Goal: Information Seeking & Learning: Check status

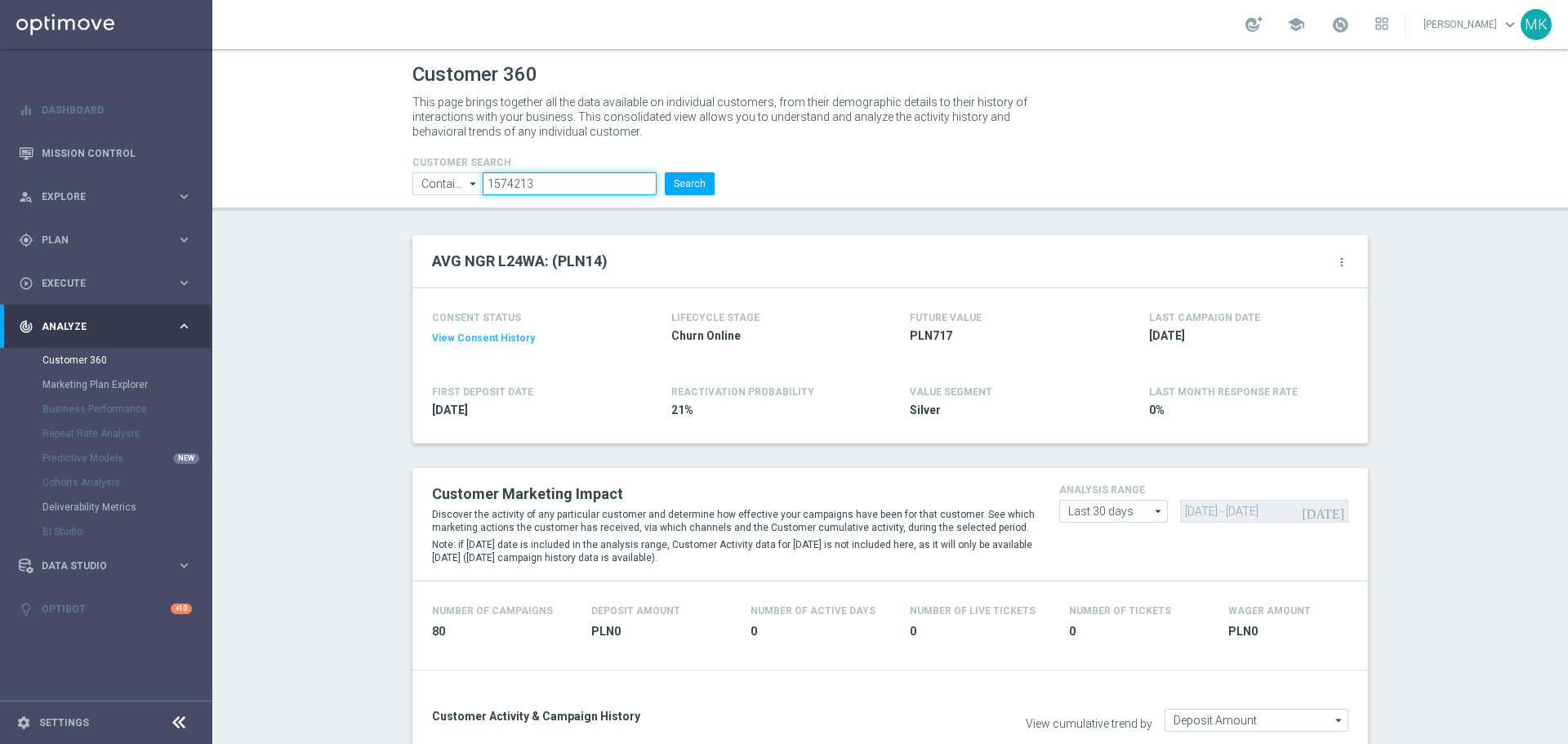
click at [500, 190] on input "1574213" at bounding box center [569, 184] width 174 height 23
paste input "029684"
type input "1029684"
click at [666, 185] on button "Search" at bounding box center [689, 184] width 50 height 23
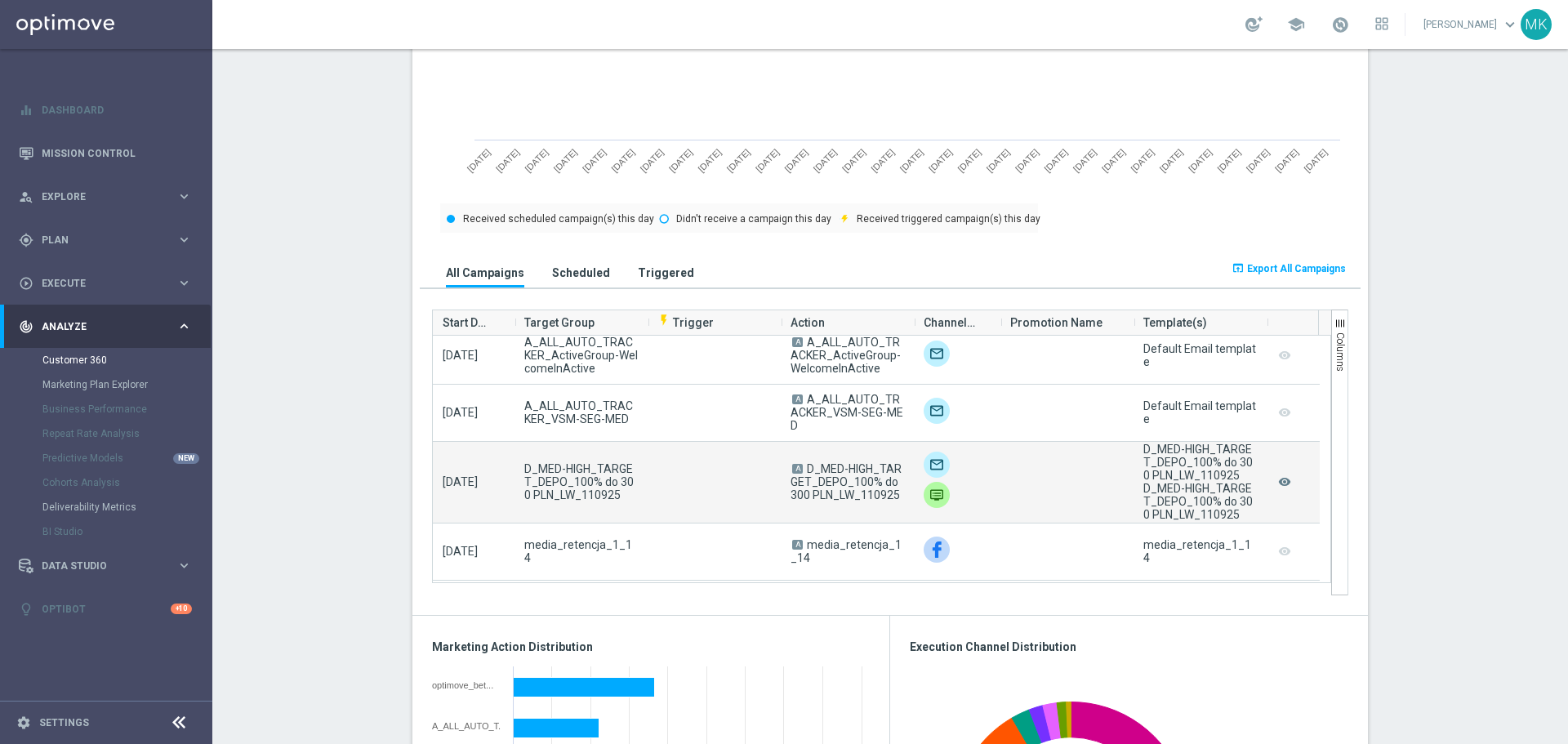
scroll to position [491, 0]
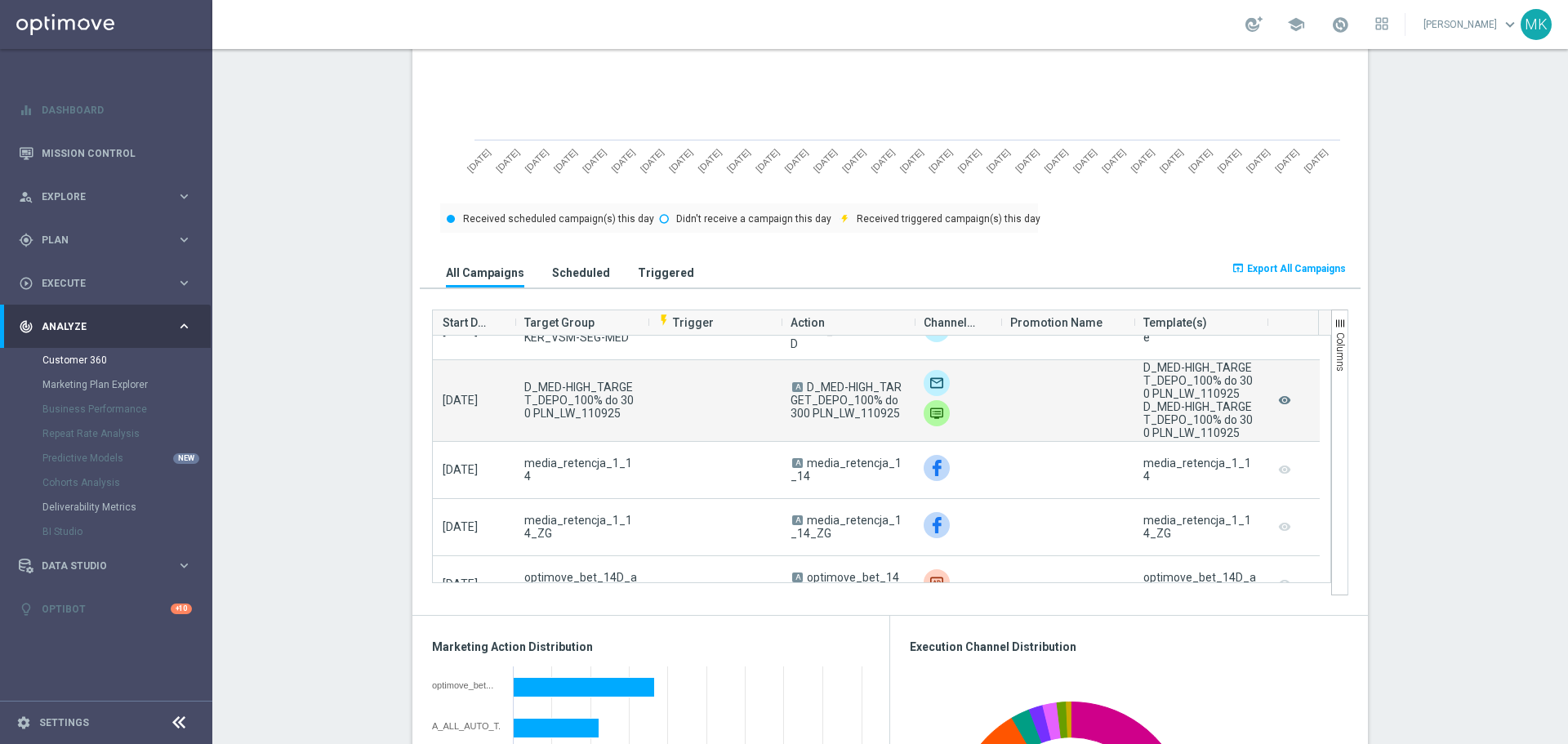
drag, startPoint x: 896, startPoint y: 418, endPoint x: 804, endPoint y: 391, distance: 95.9
click at [804, 391] on span "A D_MED-HIGH_TARGET_DEPO_100% do 300 PLN_LW_110925" at bounding box center [847, 400] width 113 height 39
copy span "D_MED-HIGH_TARGET_DEPO_100% do 300 PLN_LW_110925"
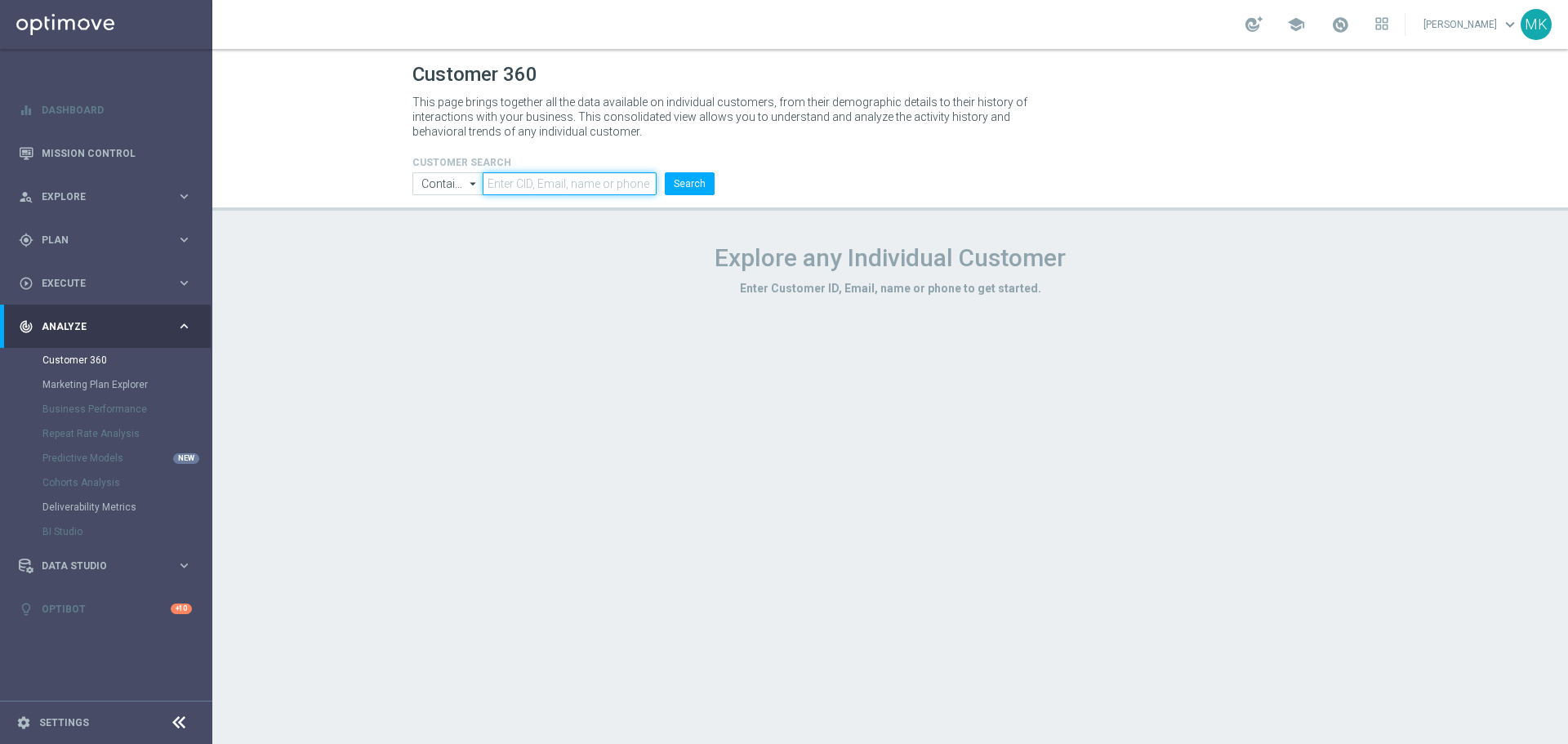
drag, startPoint x: 579, startPoint y: 189, endPoint x: 626, endPoint y: 188, distance: 47.0
click at [579, 189] on input "text" at bounding box center [569, 184] width 174 height 23
paste input "3376624"
type input "3376624"
click at [695, 180] on button "Search" at bounding box center [689, 184] width 50 height 23
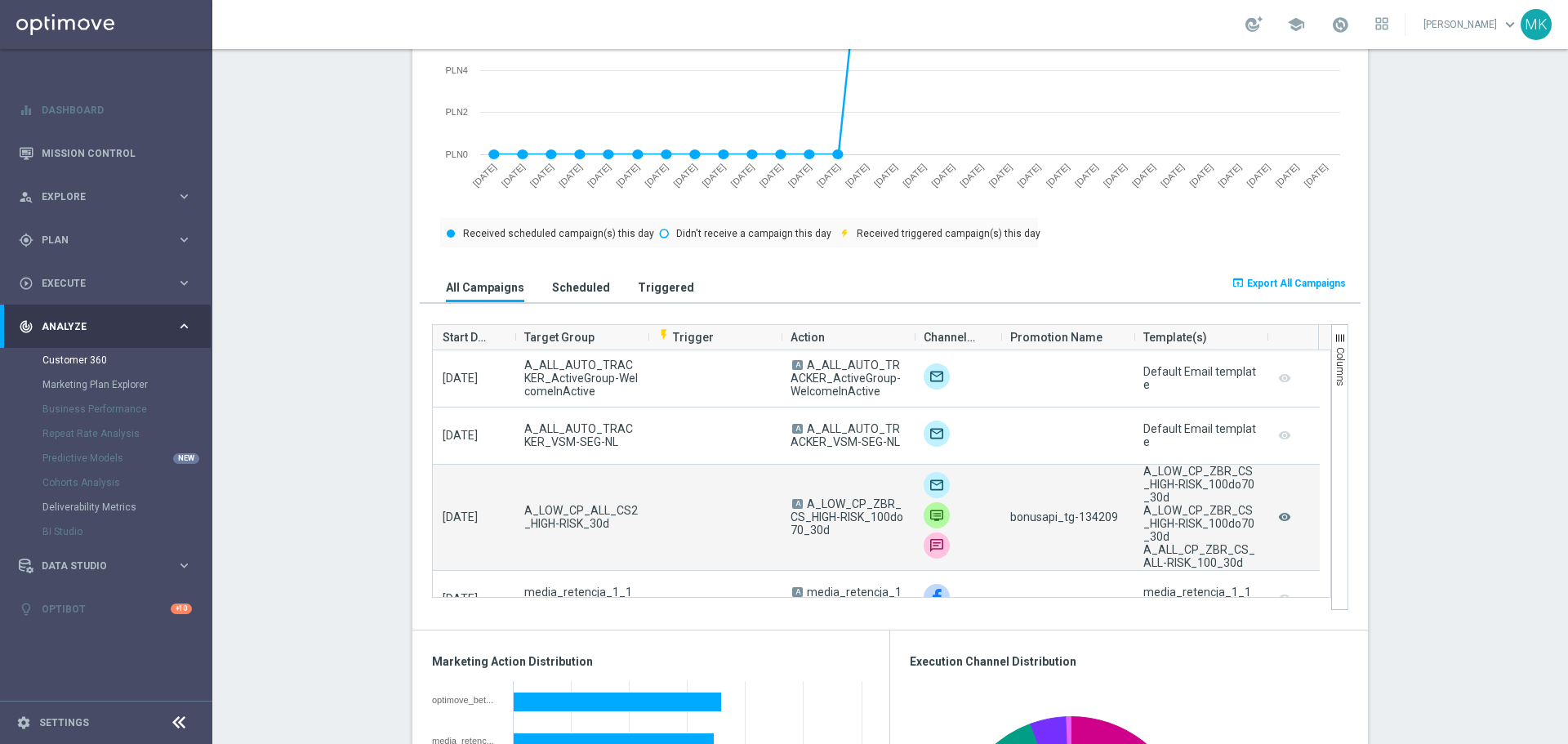
scroll to position [1062, 0]
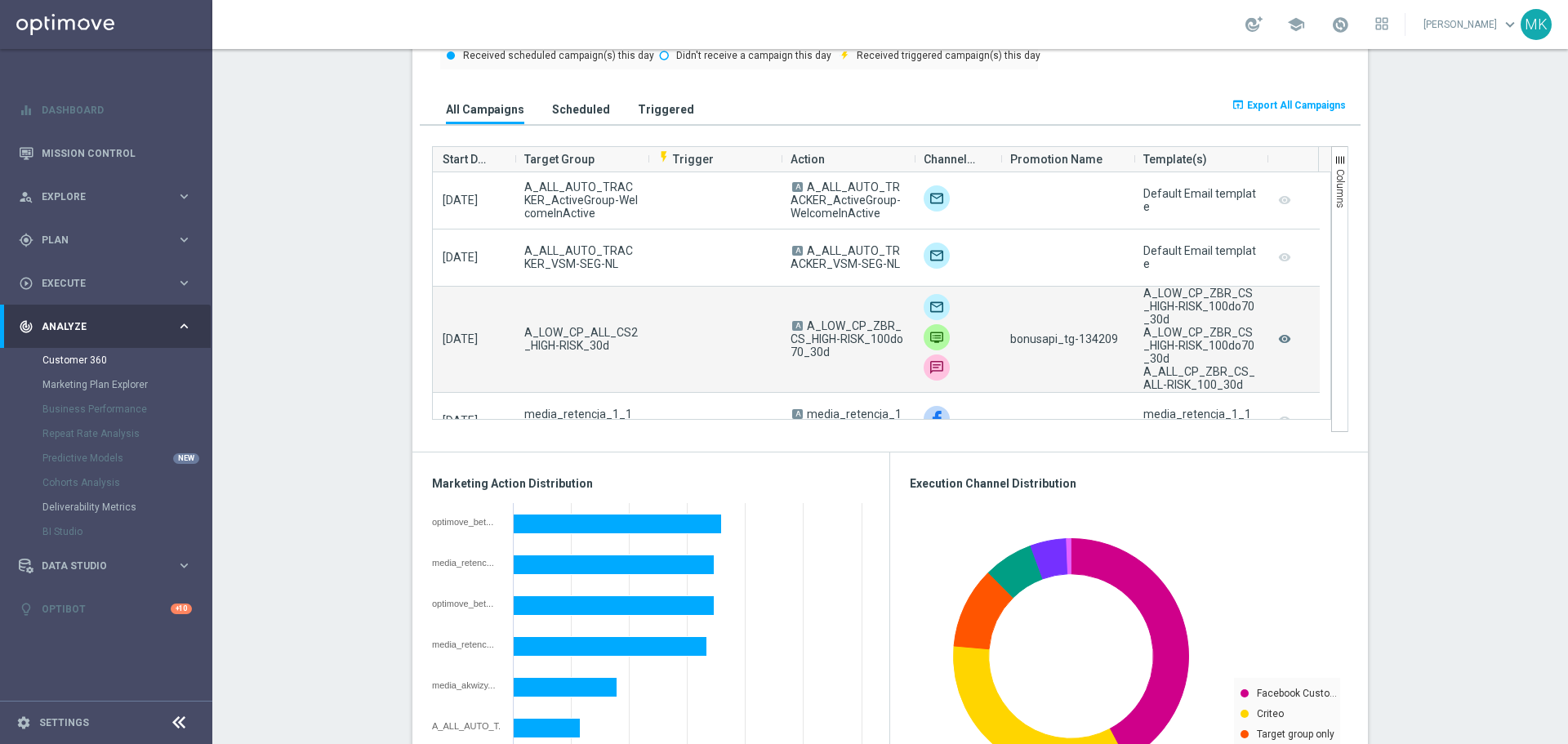
click at [1091, 338] on span "bonusapi_tg-134209" at bounding box center [1063, 339] width 108 height 13
copy span "134209"
